Goal: Task Accomplishment & Management: Use online tool/utility

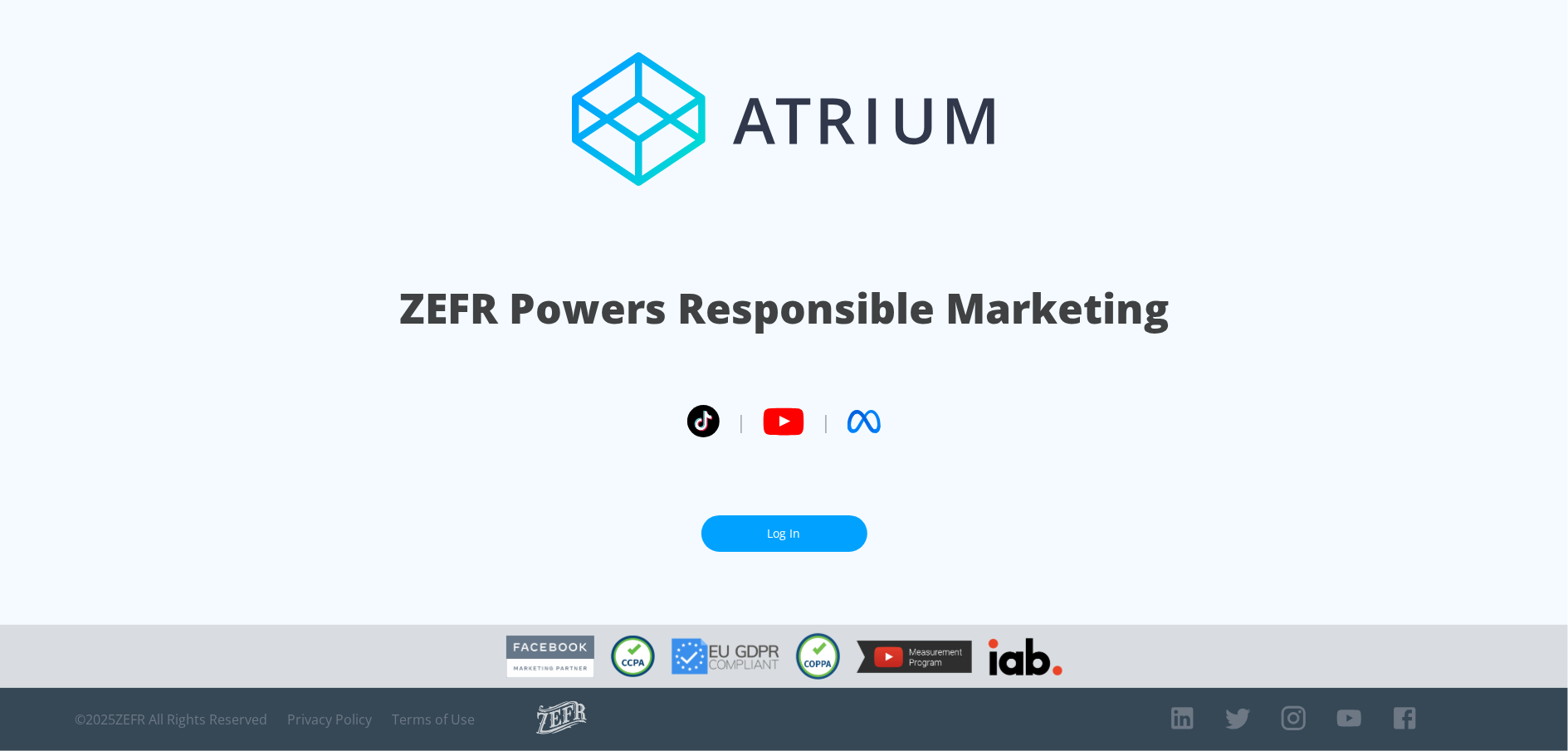
click at [754, 531] on link "Log In" at bounding box center [784, 534] width 166 height 38
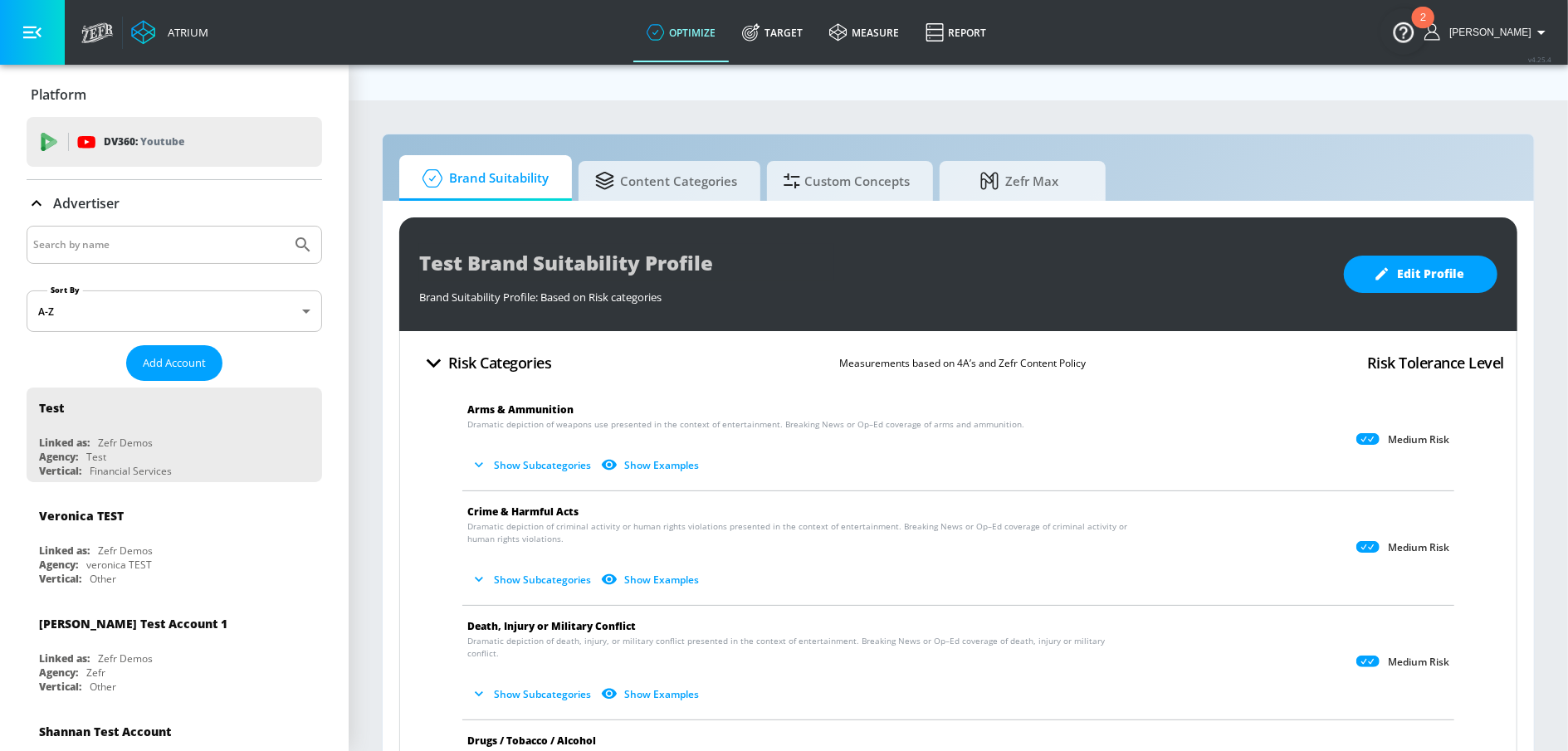
click at [115, 250] on input "Search by name" at bounding box center [158, 245] width 251 height 22
type input "sgrindle"
click at [285, 227] on button "Submit Search" at bounding box center [303, 245] width 37 height 37
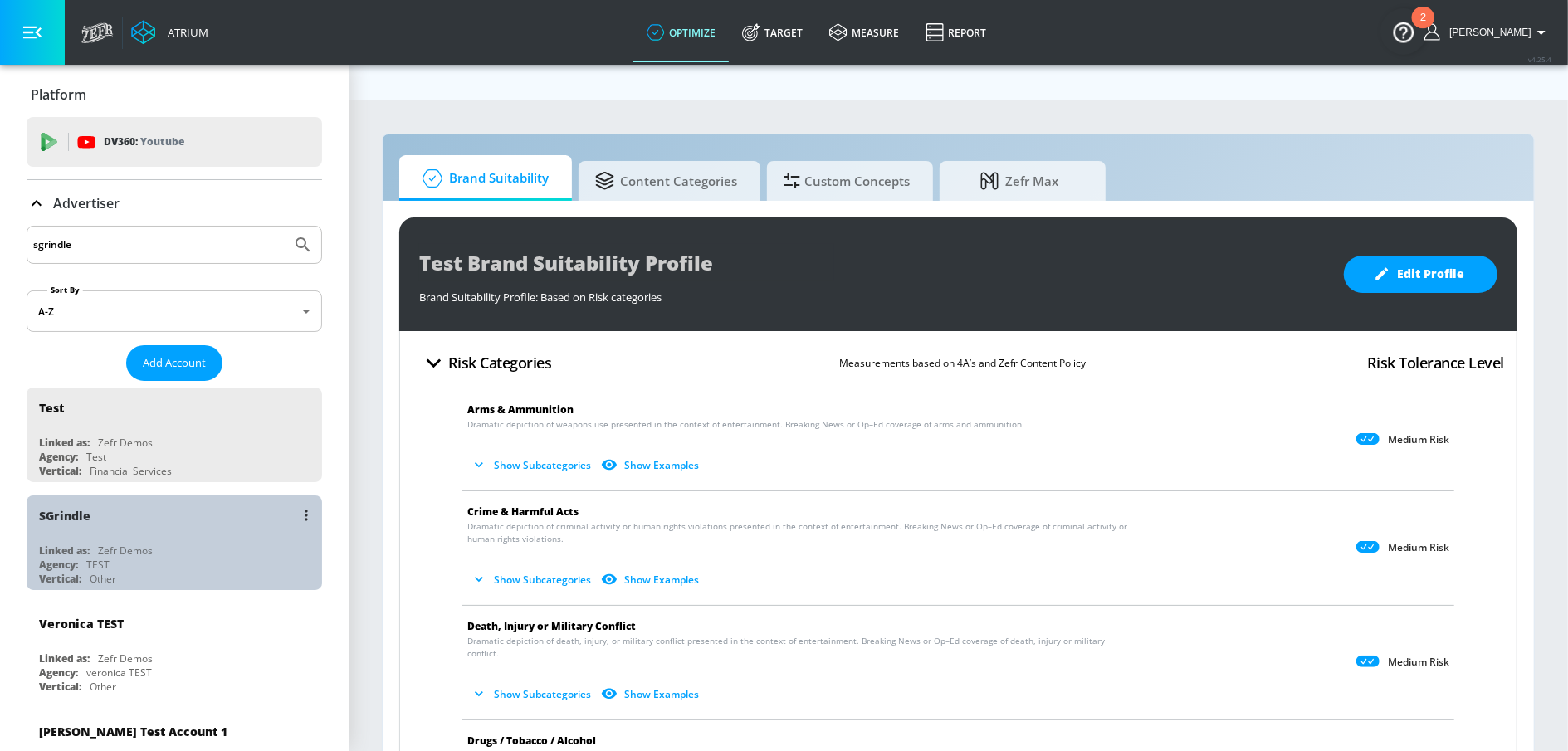
click at [80, 539] on div "SGrindle Linked as: Zefr Demos Agency: TEST Vertical: Other" at bounding box center [173, 543] width 295 height 95
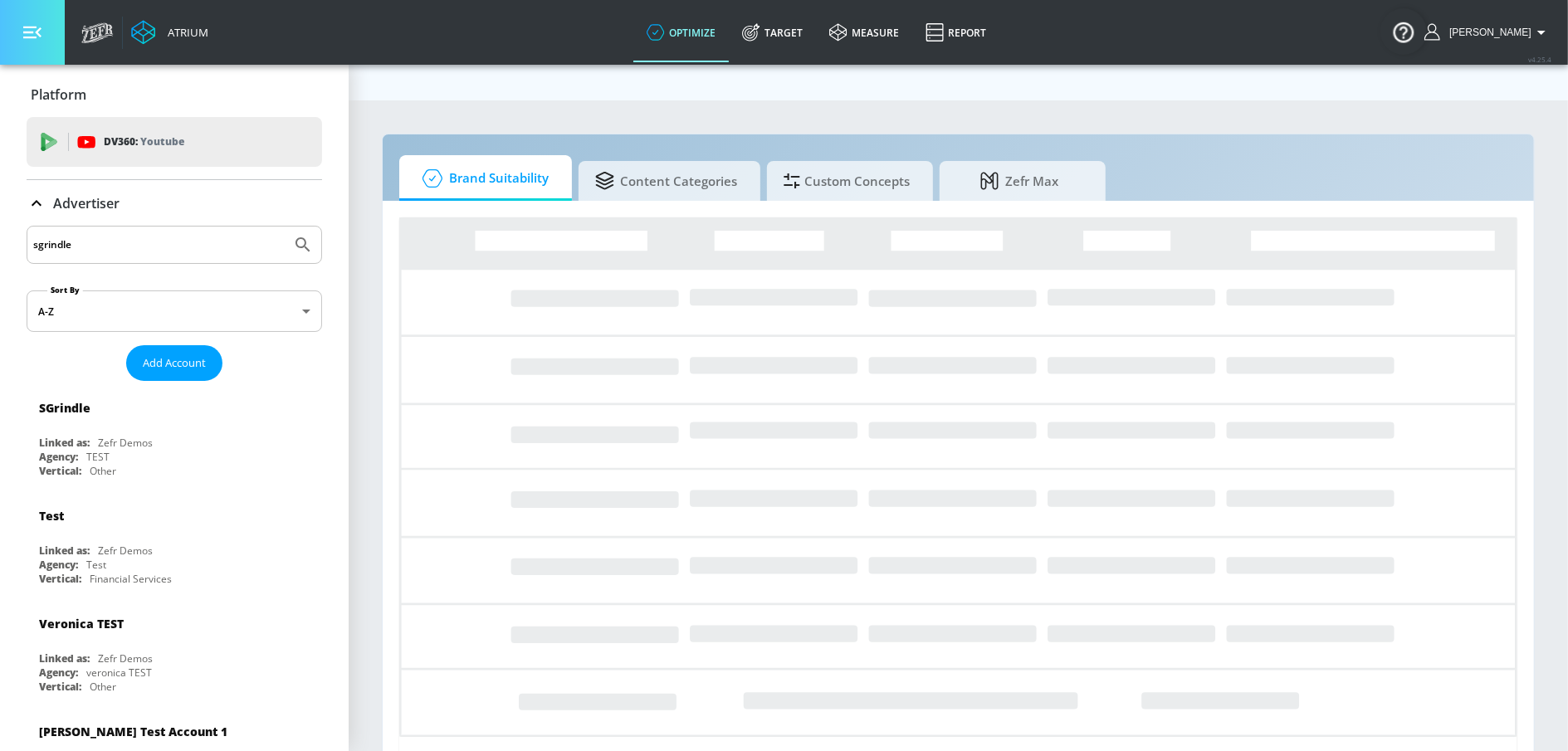
click at [33, 42] on button "button" at bounding box center [32, 32] width 65 height 65
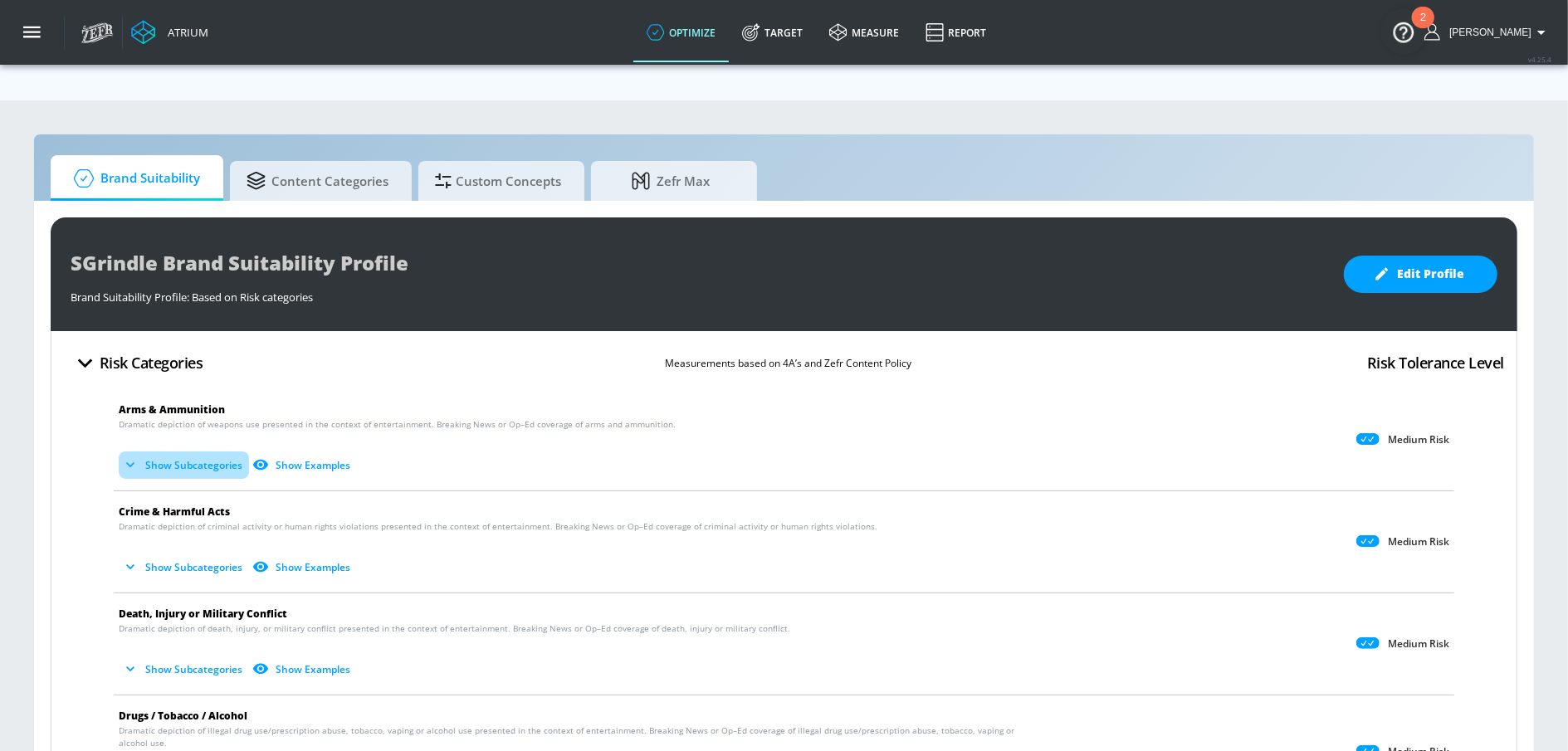
click at [134, 457] on icon "button" at bounding box center [130, 465] width 17 height 17
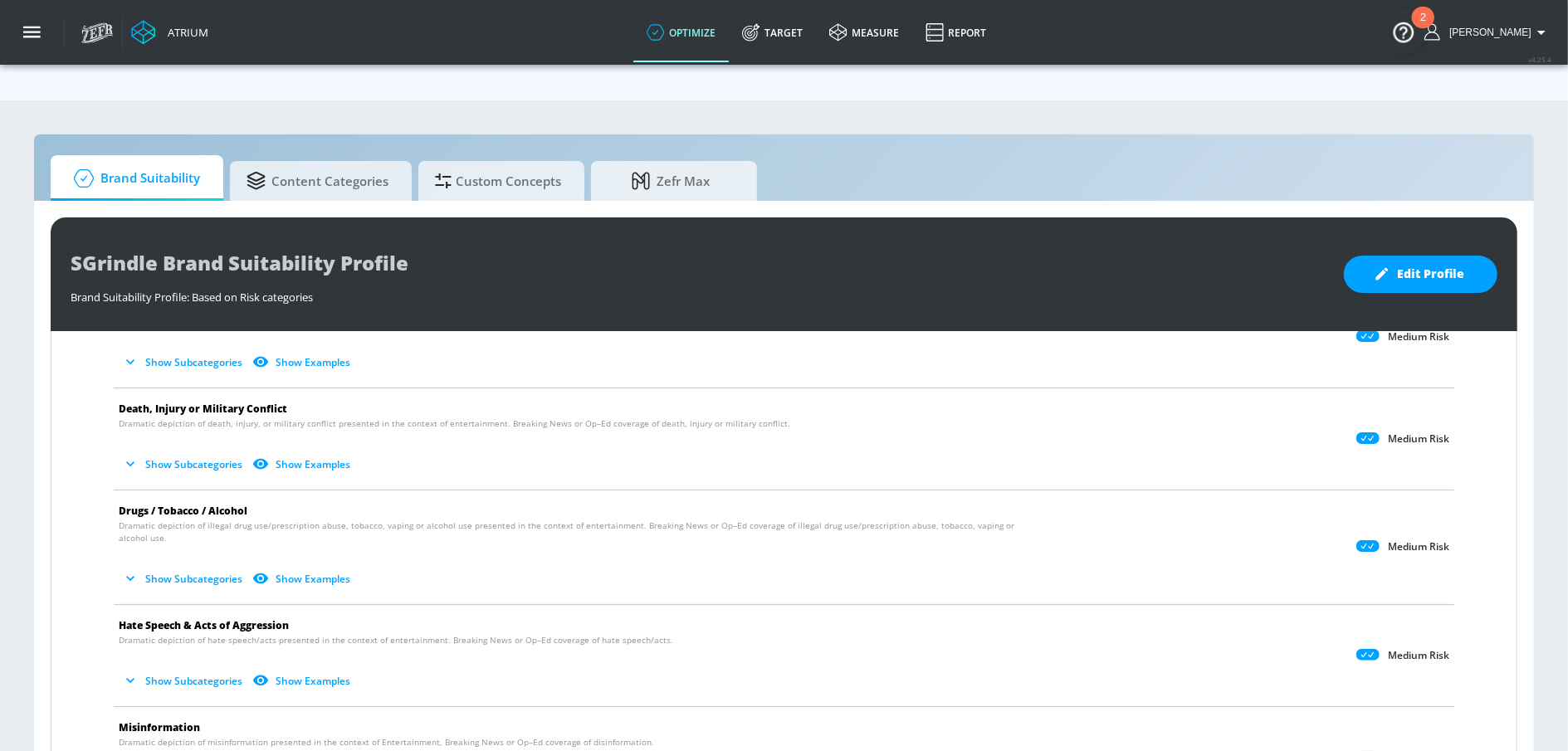
scroll to position [309, 0]
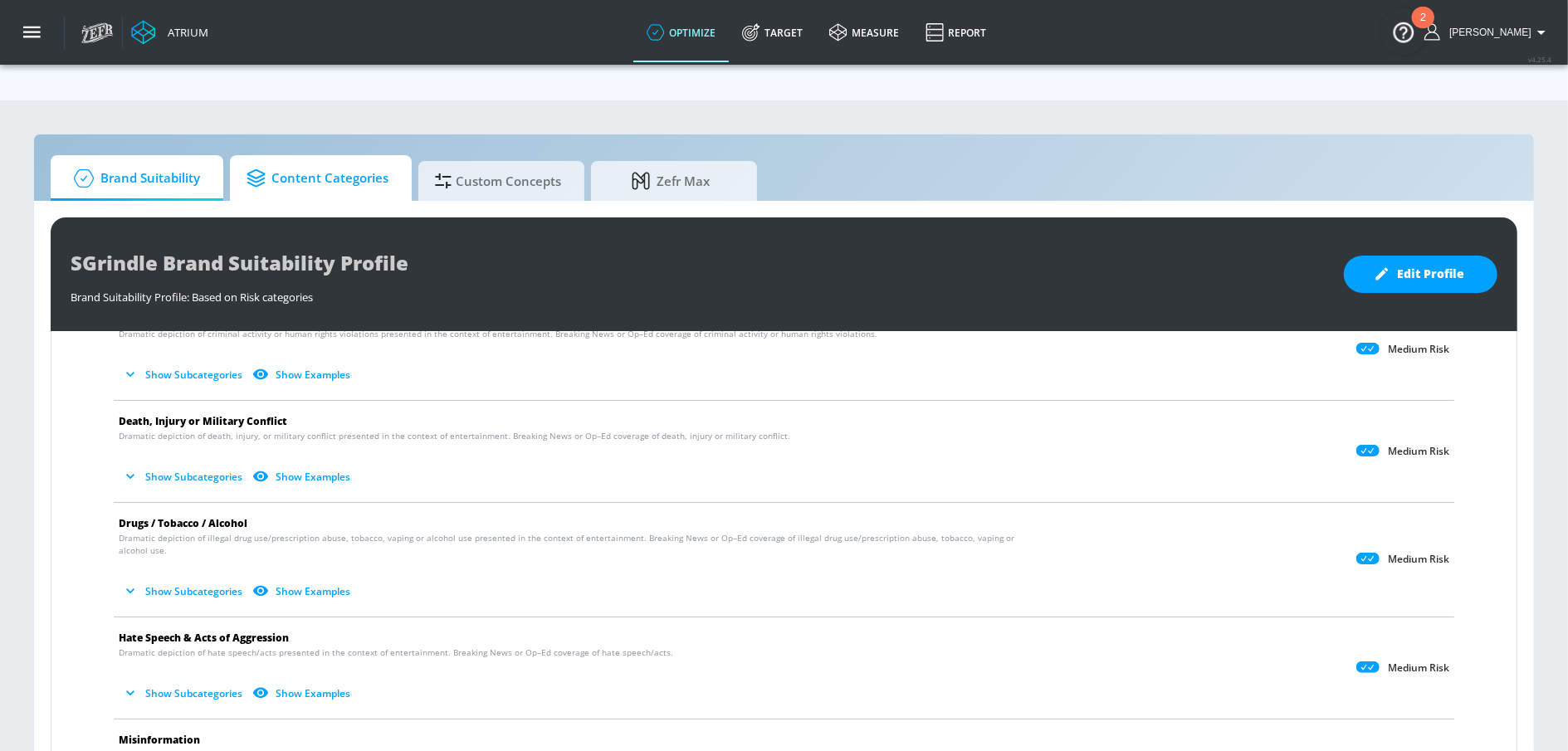
click at [338, 158] on span "Content Categories" at bounding box center [317, 178] width 142 height 40
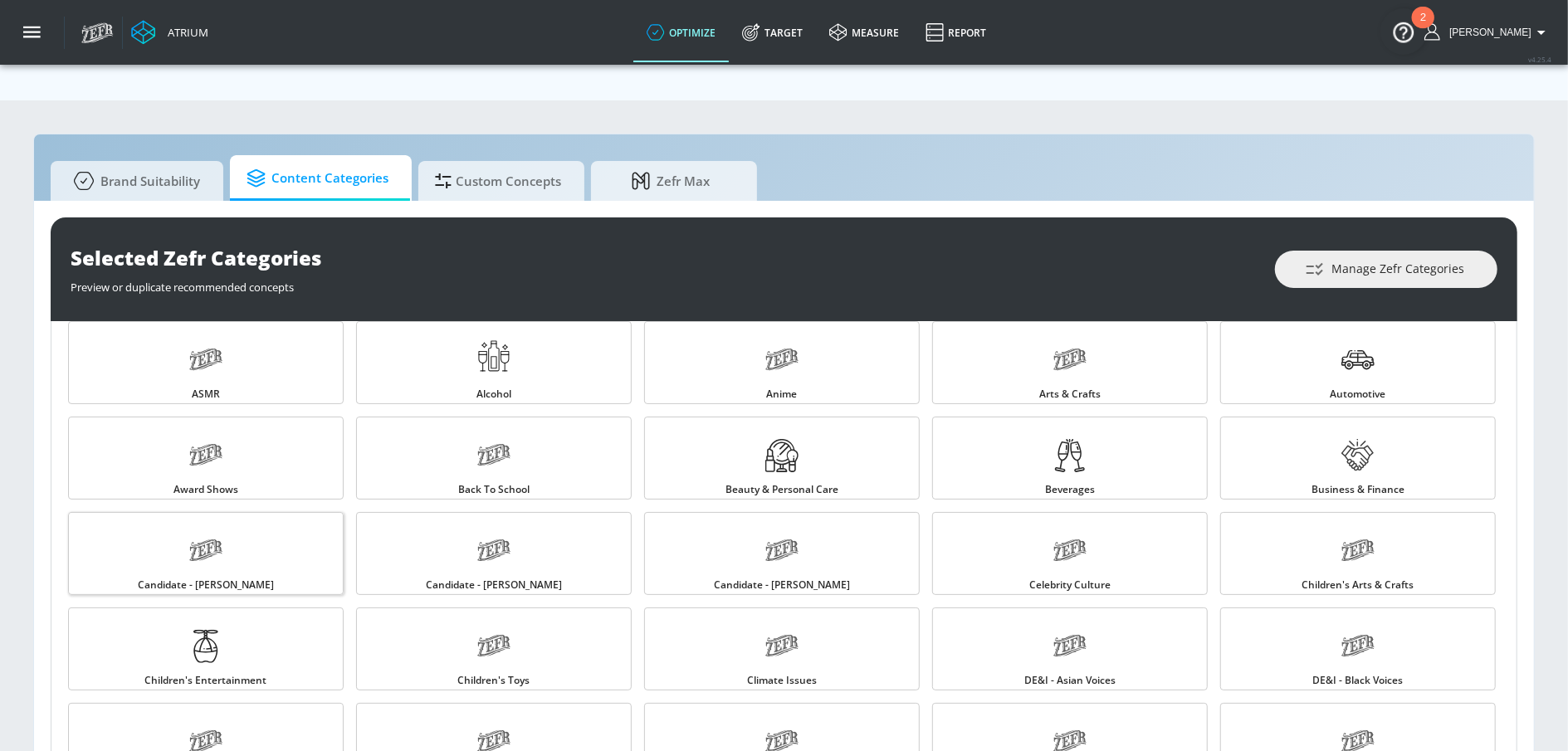
scroll to position [21, 0]
click at [485, 440] on icon at bounding box center [493, 450] width 33 height 22
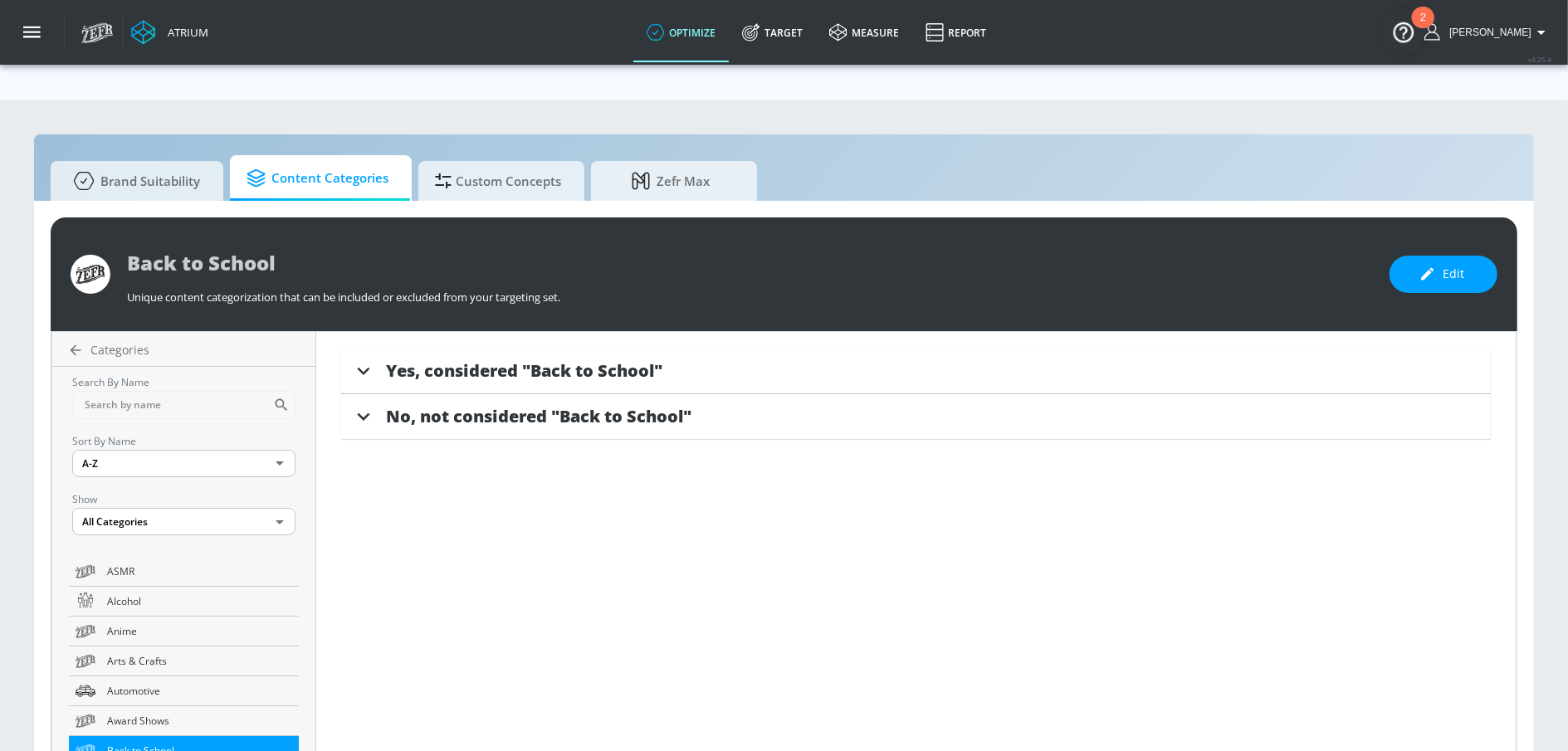
click at [482, 359] on span "Yes, considered "Back to School"" at bounding box center [524, 370] width 276 height 23
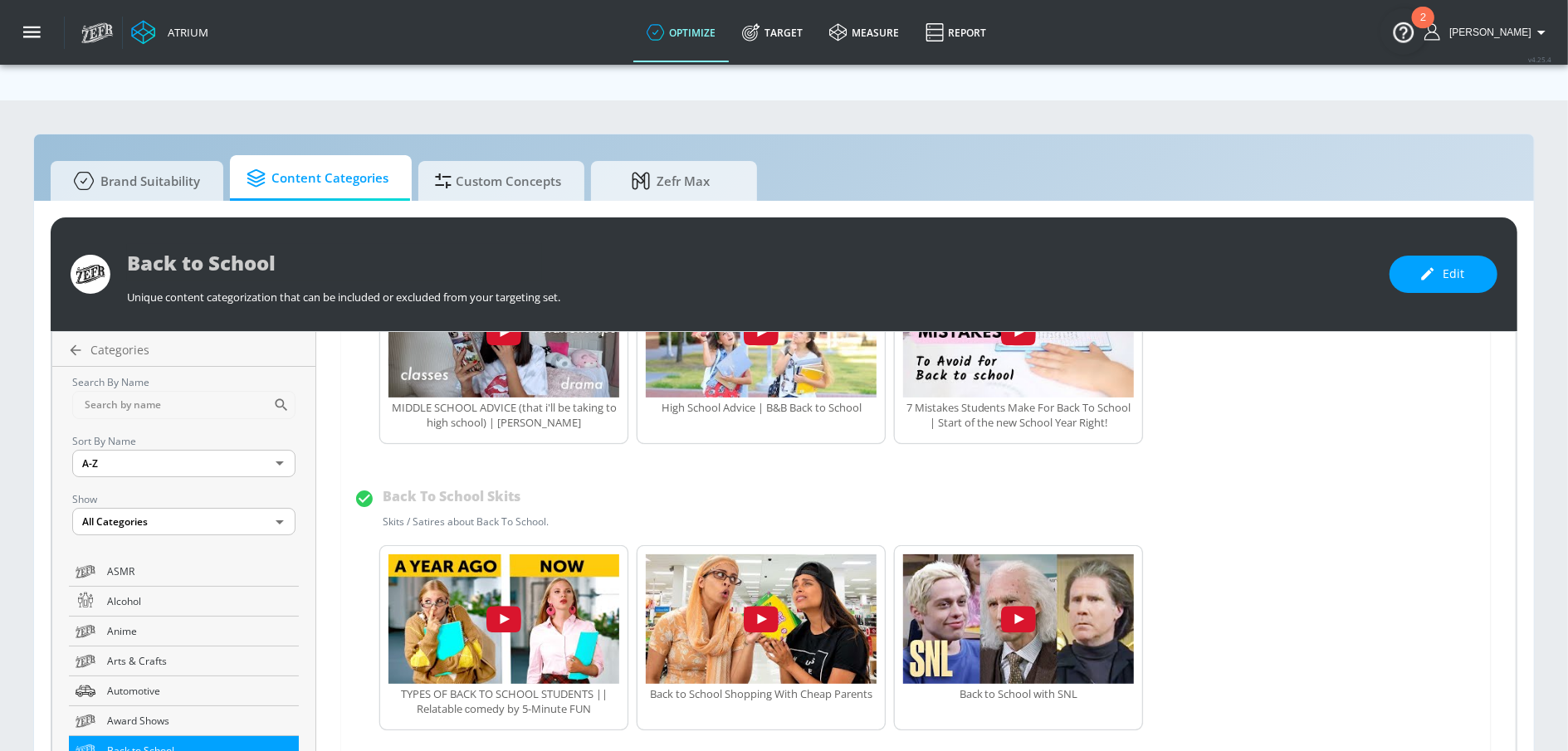
scroll to position [1749, 0]
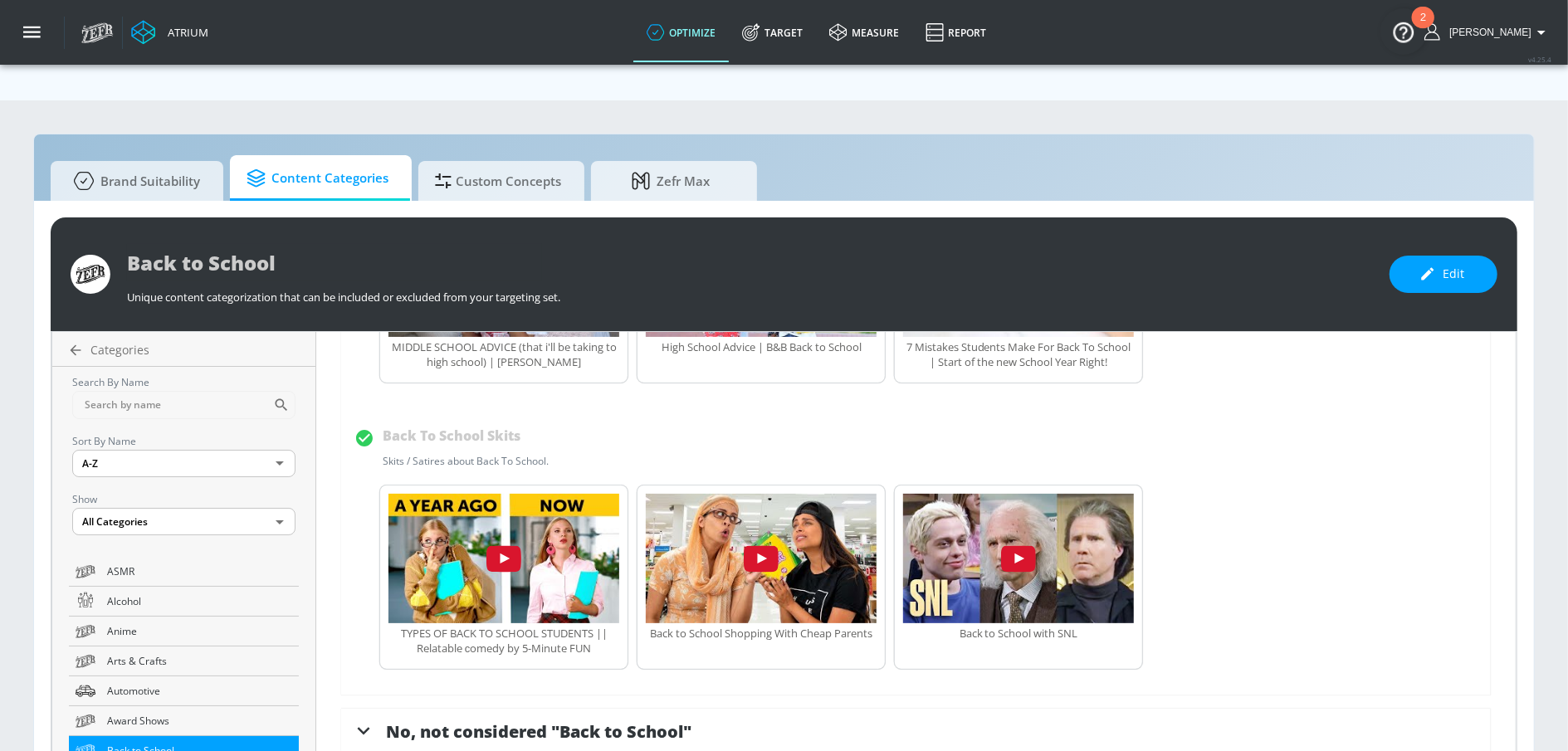
click at [555, 721] on span "No, not considered "Back to School"" at bounding box center [539, 732] width 306 height 23
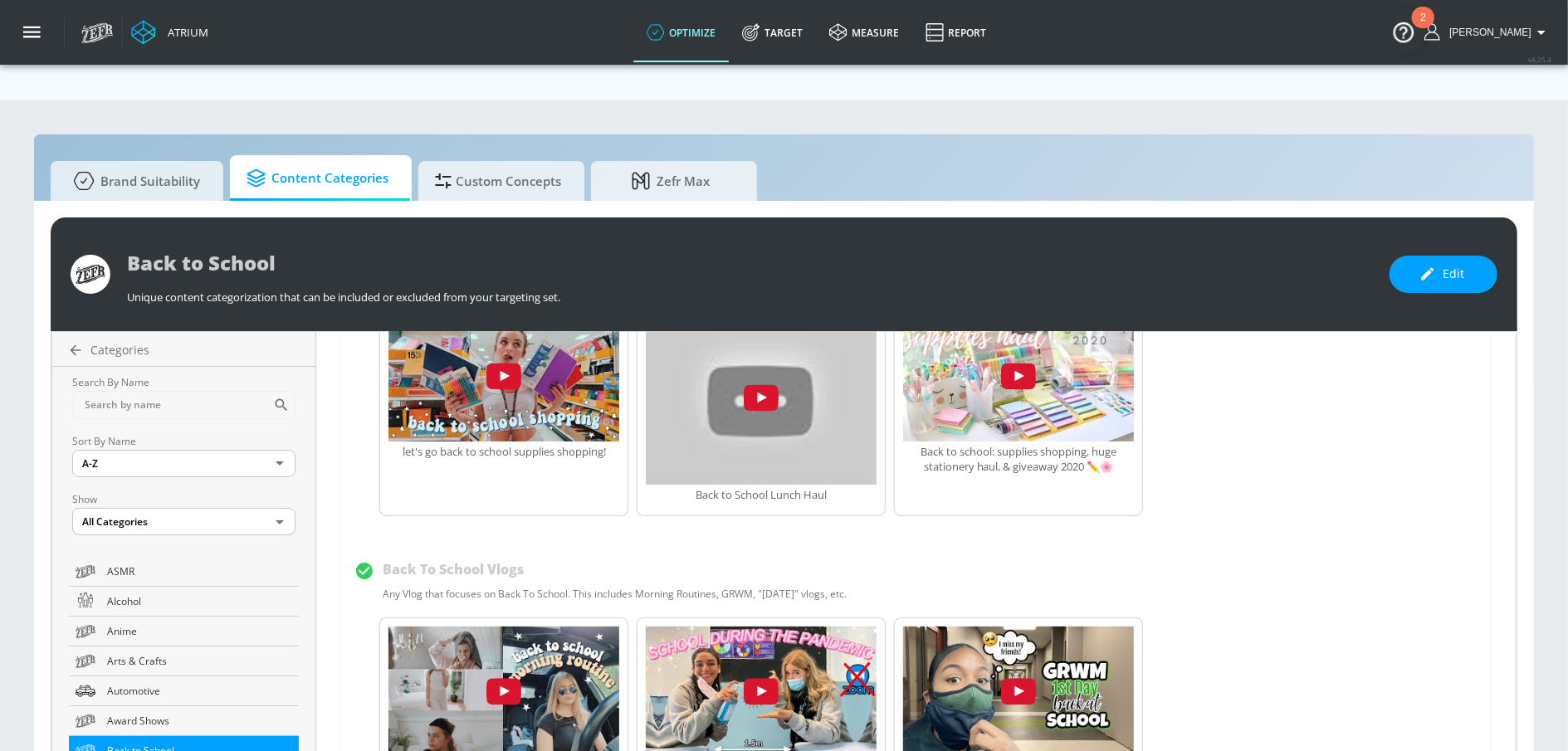
scroll to position [0, 0]
